Goal: Obtain resource: Download file/media

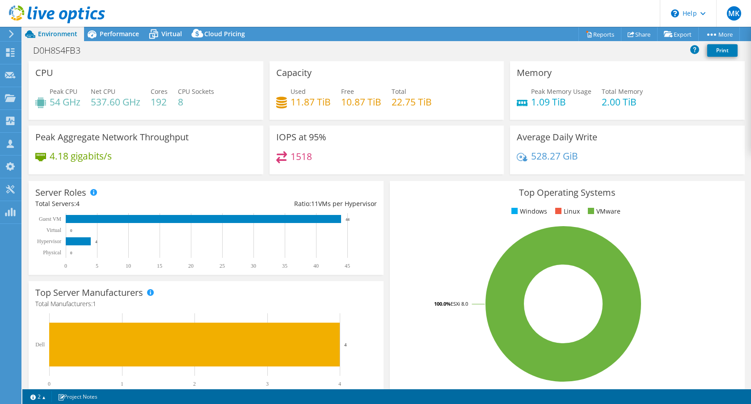
select select "USD"
click at [15, 54] on icon at bounding box center [10, 52] width 11 height 8
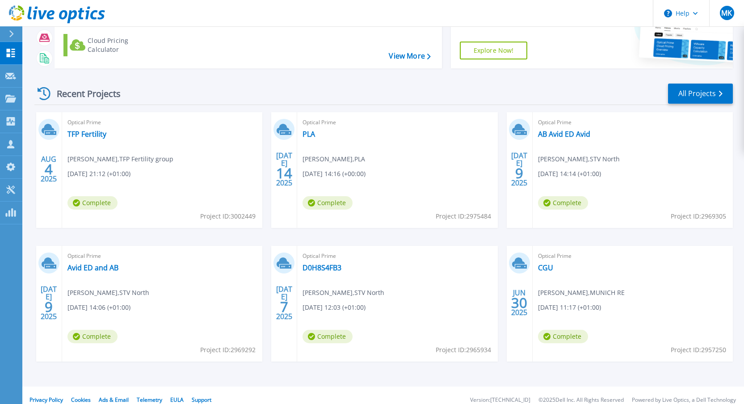
scroll to position [84, 0]
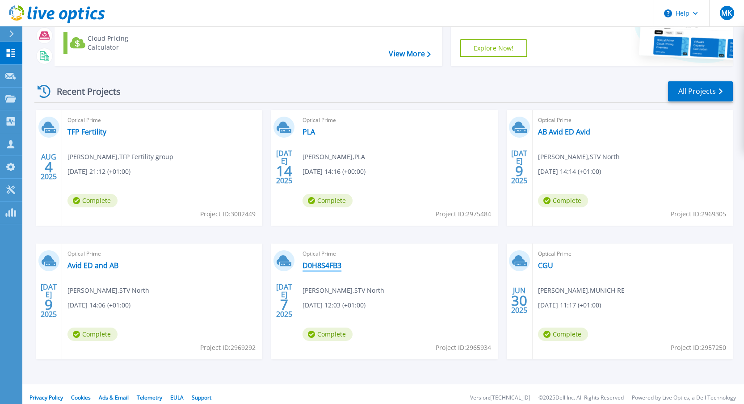
click at [324, 261] on link "D0H8S4FB3" at bounding box center [322, 265] width 39 height 9
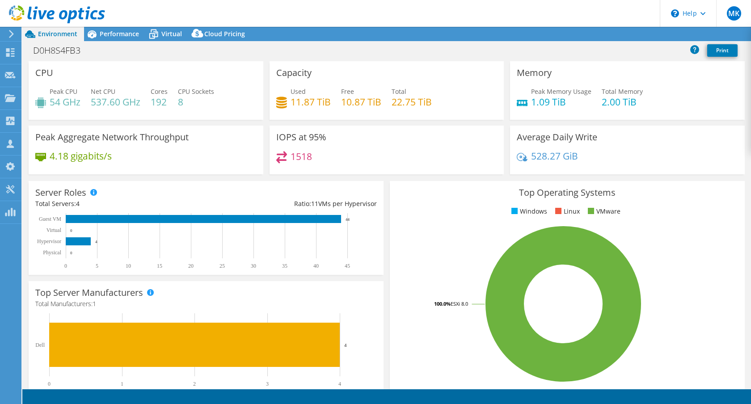
select select "USD"
click at [127, 36] on span "Performance" at bounding box center [119, 33] width 39 height 8
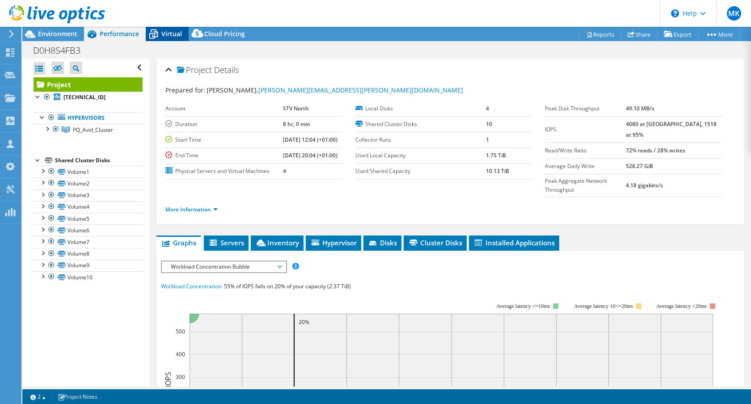
click at [163, 36] on span "Virtual" at bounding box center [171, 33] width 21 height 8
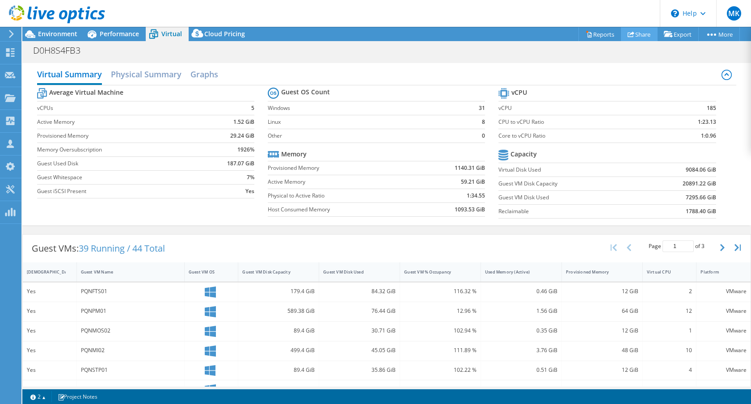
click at [642, 32] on link "Share" at bounding box center [639, 34] width 37 height 14
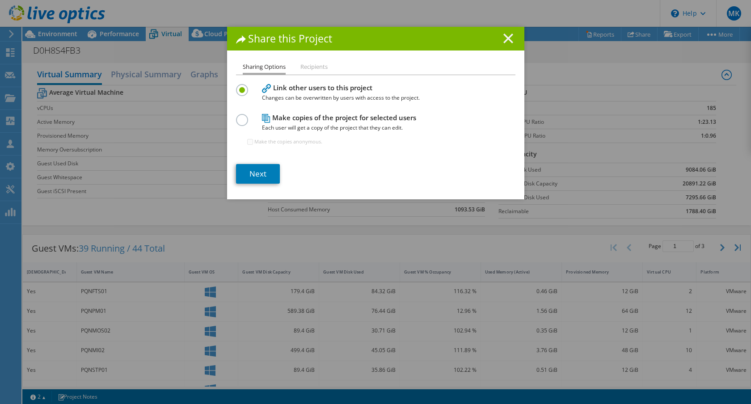
click at [503, 39] on icon at bounding box center [508, 39] width 10 height 10
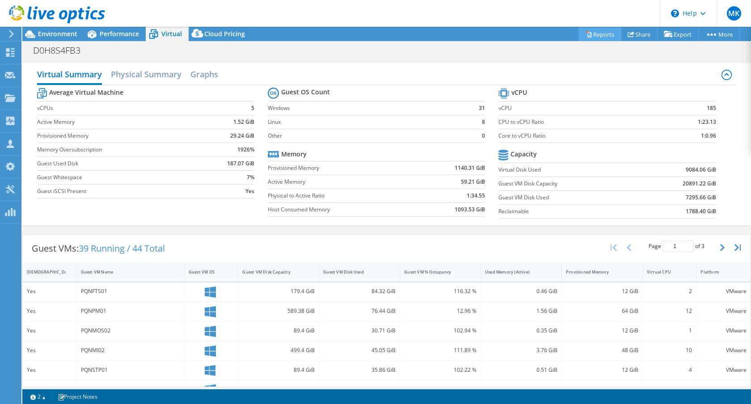
click at [602, 32] on link "Reports" at bounding box center [599, 34] width 43 height 14
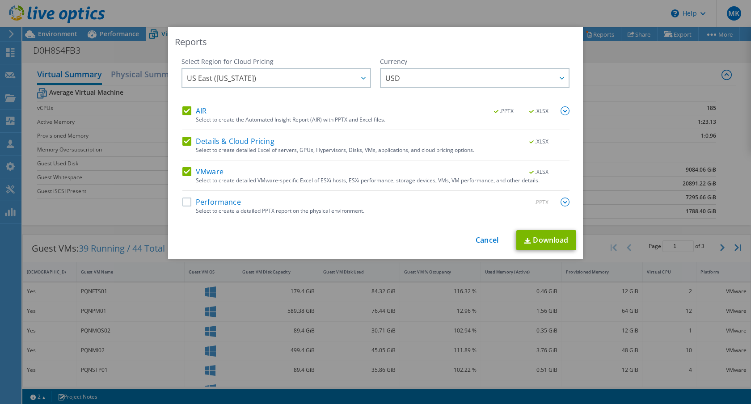
click at [187, 141] on label "Details & Cloud Pricing" at bounding box center [228, 141] width 92 height 9
click at [0, 0] on input "Details & Cloud Pricing" at bounding box center [0, 0] width 0 height 0
click at [190, 113] on label "AIR" at bounding box center [194, 110] width 24 height 9
click at [0, 0] on input "AIR" at bounding box center [0, 0] width 0 height 0
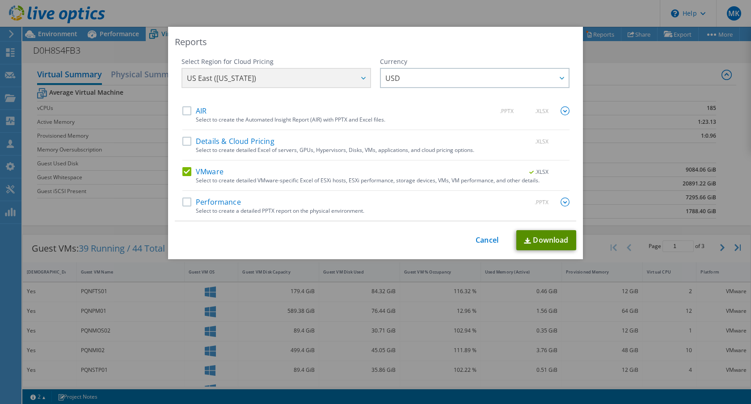
click at [540, 246] on link "Download" at bounding box center [546, 240] width 60 height 20
click at [485, 241] on link "Cancel" at bounding box center [487, 240] width 23 height 8
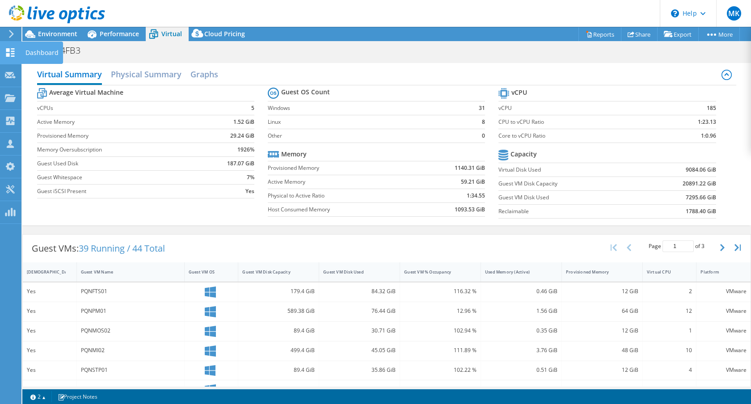
click at [11, 52] on icon at bounding box center [10, 52] width 11 height 8
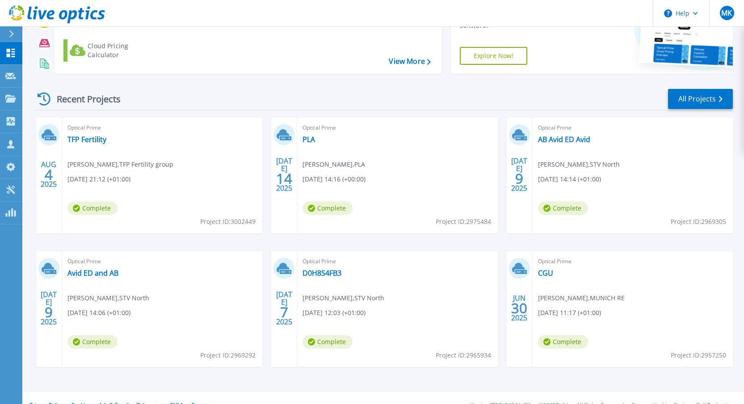
scroll to position [91, 0]
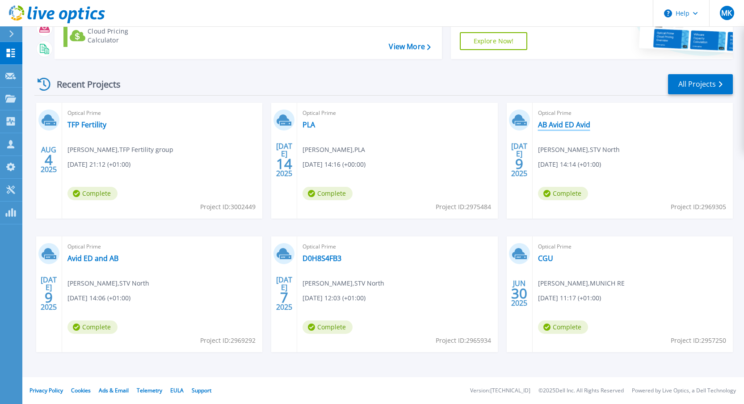
click at [559, 124] on link "AB Avid ED Avid" at bounding box center [564, 124] width 52 height 9
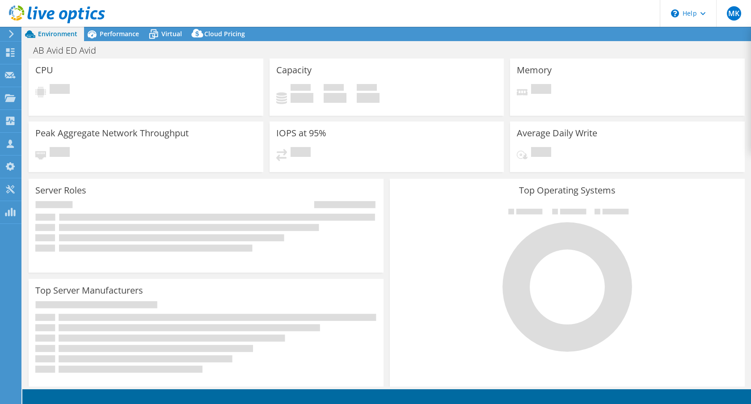
select select "USD"
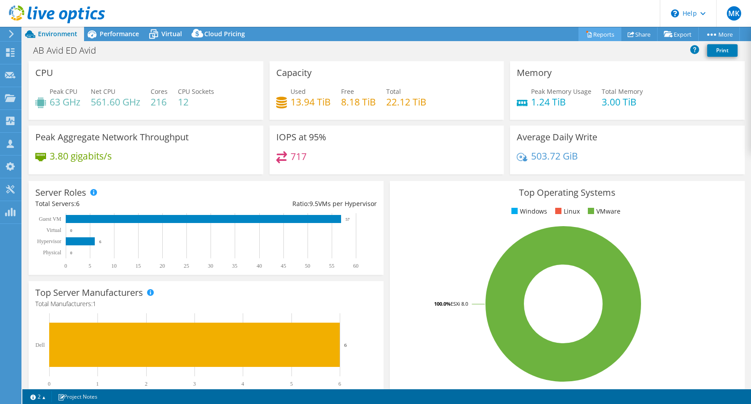
click at [594, 36] on link "Reports" at bounding box center [599, 34] width 43 height 14
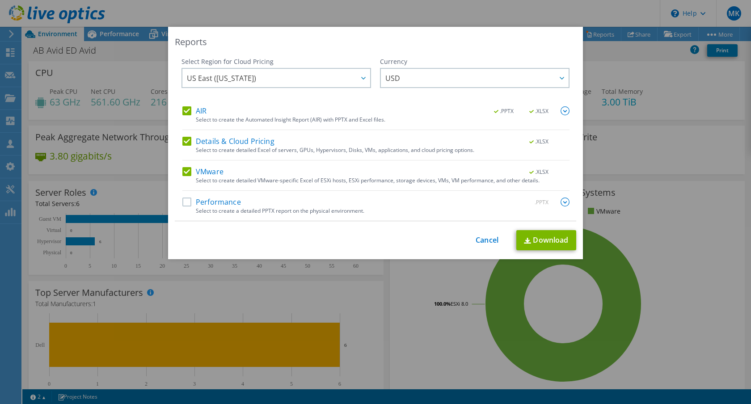
click at [186, 111] on label "AIR" at bounding box center [194, 110] width 24 height 9
click at [0, 0] on input "AIR" at bounding box center [0, 0] width 0 height 0
click at [182, 143] on label "Details & Cloud Pricing" at bounding box center [228, 141] width 92 height 9
click at [0, 0] on input "Details & Cloud Pricing" at bounding box center [0, 0] width 0 height 0
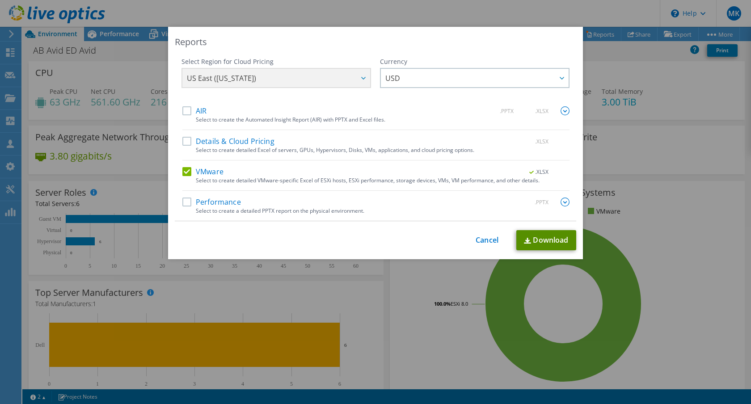
click at [533, 242] on link "Download" at bounding box center [546, 240] width 60 height 20
